Goal: Find specific page/section

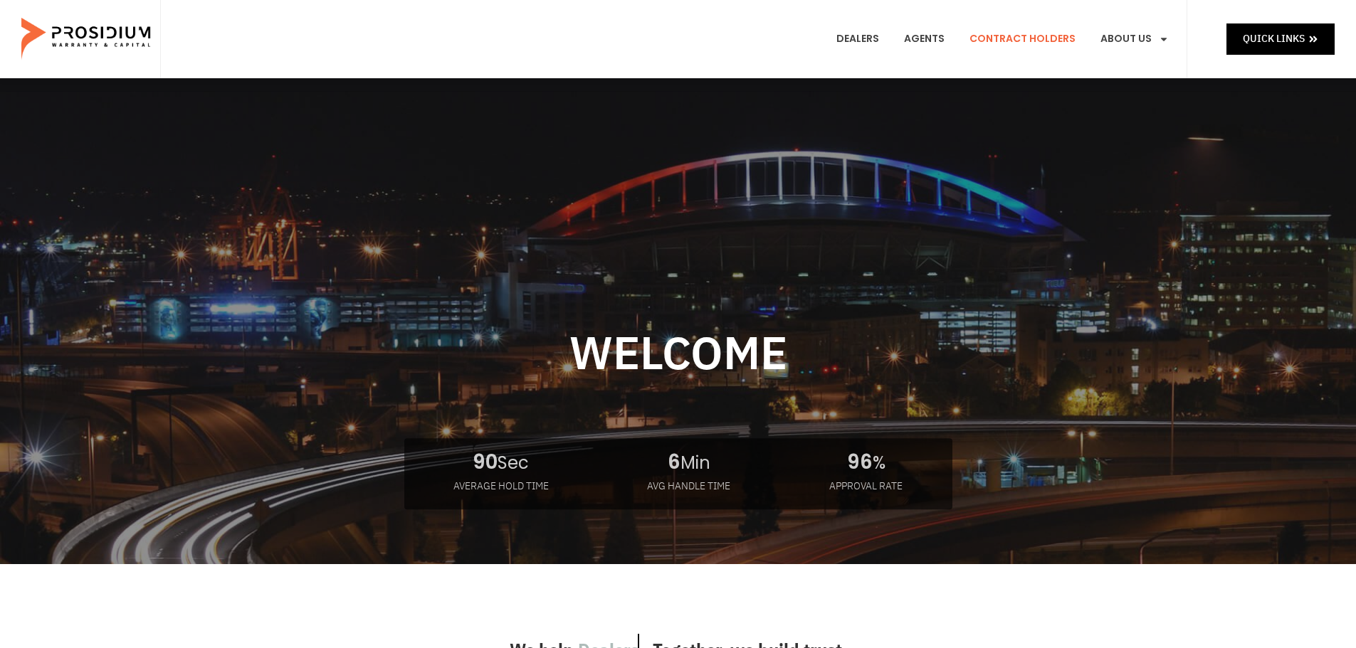
click at [1055, 43] on link "Contract Holders" at bounding box center [1022, 39] width 127 height 53
click at [878, 35] on link "Dealers" at bounding box center [858, 39] width 64 height 53
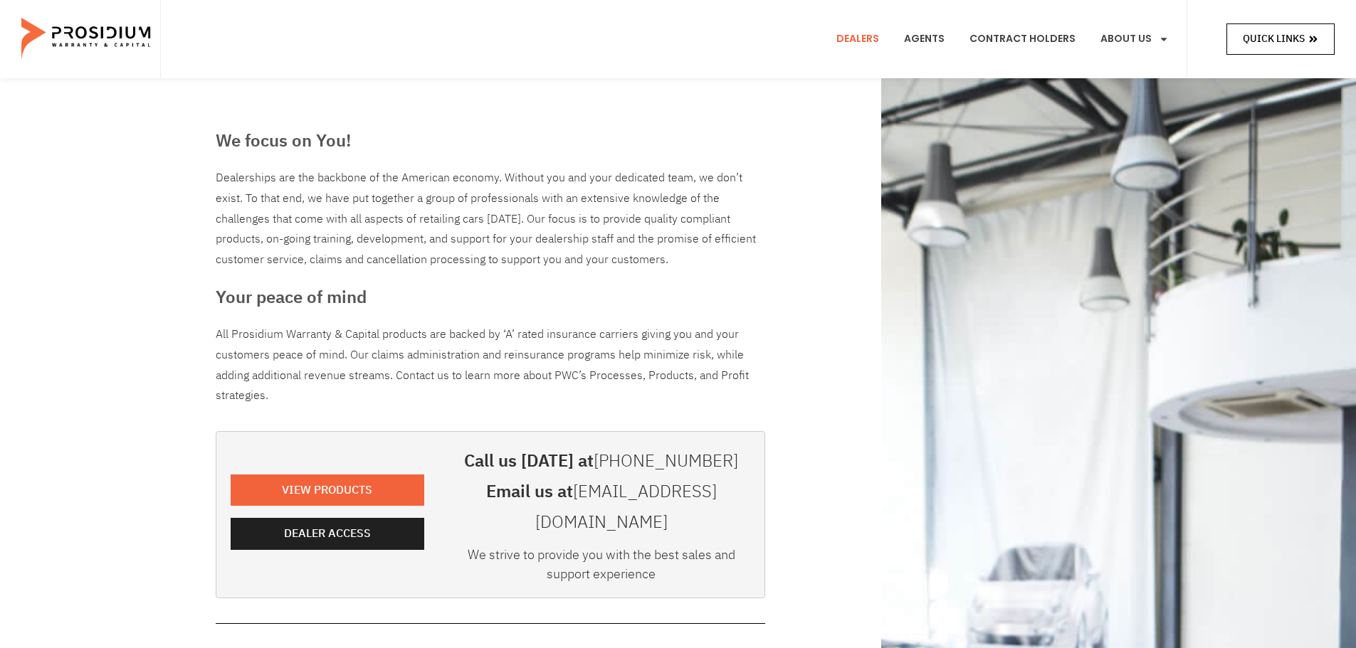
click at [1303, 38] on span "Quick Links" at bounding box center [1274, 39] width 62 height 18
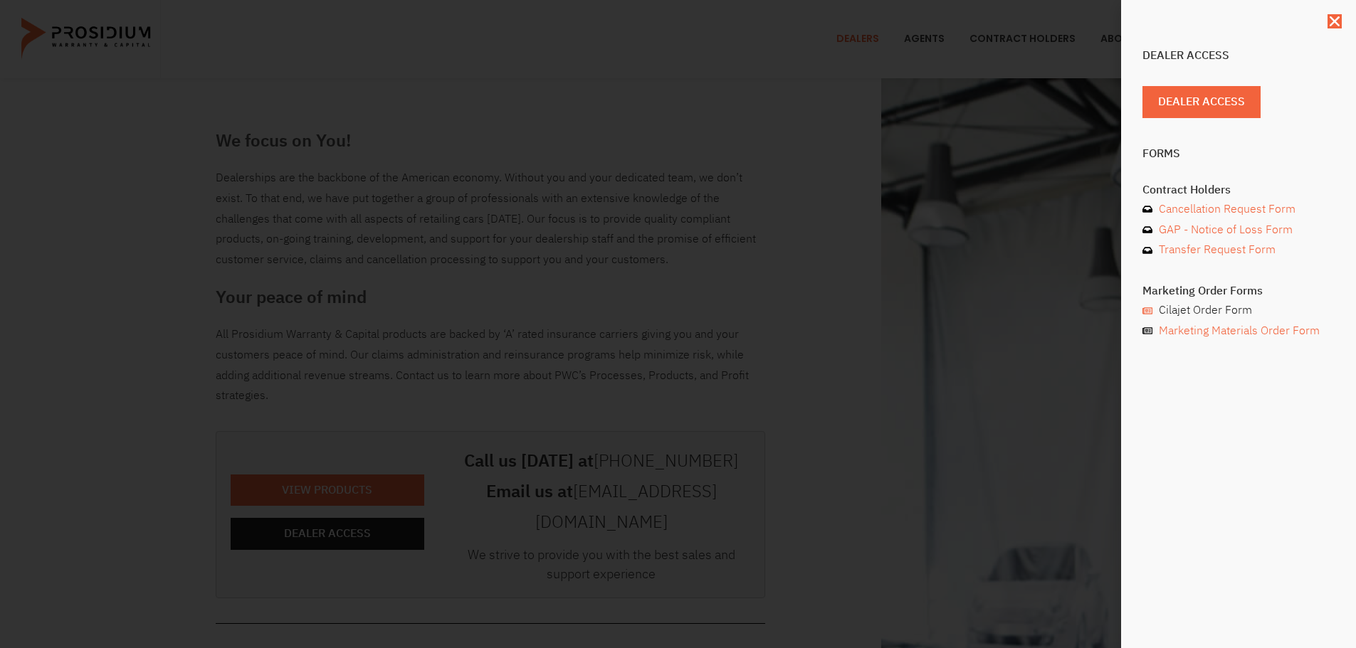
click at [1184, 312] on span "Cilajet Order Form" at bounding box center [1203, 310] width 97 height 21
click at [791, 277] on div "Dealer Access Dealer Access Forms Contract Holders Cancellation Request Form GA…" at bounding box center [678, 324] width 1356 height 648
